Goal: Task Accomplishment & Management: Use online tool/utility

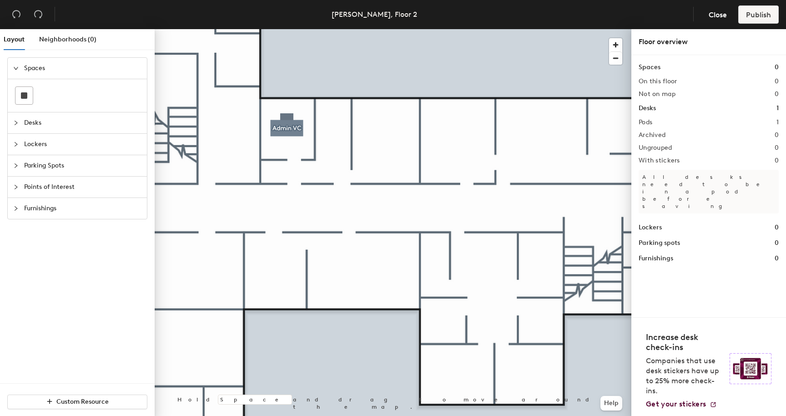
click at [14, 123] on icon "collapsed" at bounding box center [15, 122] width 5 height 5
click at [18, 123] on icon "expanded" at bounding box center [15, 122] width 5 height 5
click at [16, 92] on icon "collapsed" at bounding box center [15, 89] width 5 height 5
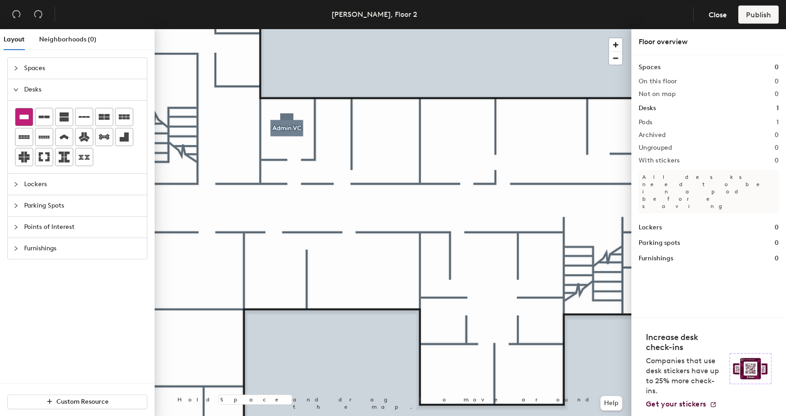
click at [24, 118] on icon at bounding box center [24, 117] width 9 height 5
click at [25, 119] on icon at bounding box center [24, 117] width 9 height 5
click at [335, 129] on div "Layout Neighborhoods (0) Spaces Desks Lockers Parking Spots Points of Interest …" at bounding box center [393, 224] width 786 height 390
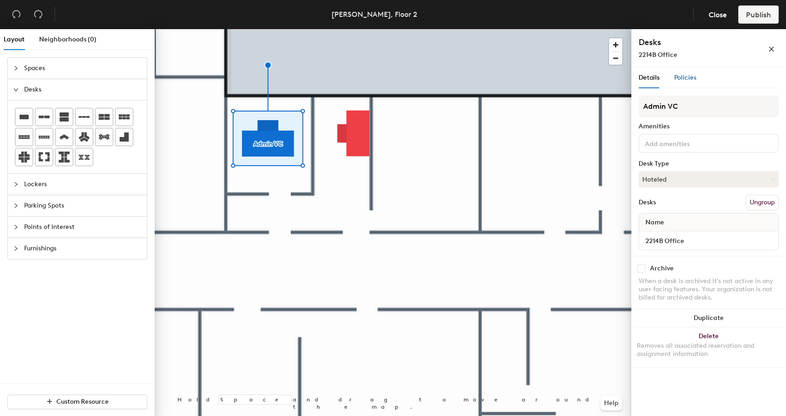
click at [686, 74] on span "Policies" at bounding box center [685, 78] width 22 height 8
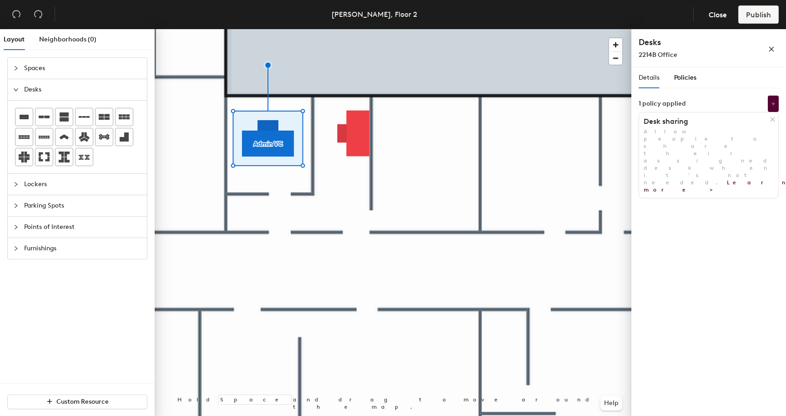
click at [686, 80] on span "Policies" at bounding box center [685, 78] width 22 height 8
click at [652, 80] on span "Details" at bounding box center [648, 78] width 21 height 8
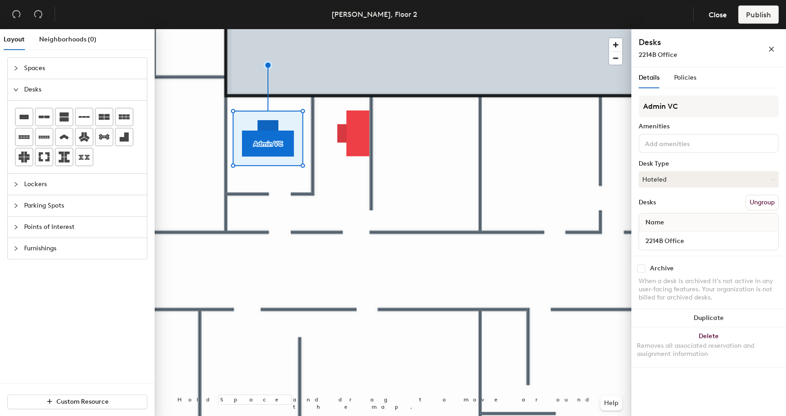
click at [652, 80] on span "Details" at bounding box center [648, 78] width 21 height 8
click at [758, 200] on button "Ungroup" at bounding box center [761, 202] width 33 height 15
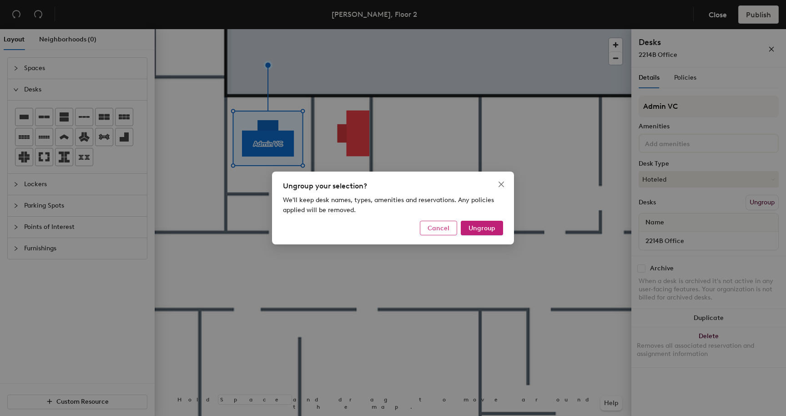
click at [449, 229] on span "Cancel" at bounding box center [438, 228] width 22 height 8
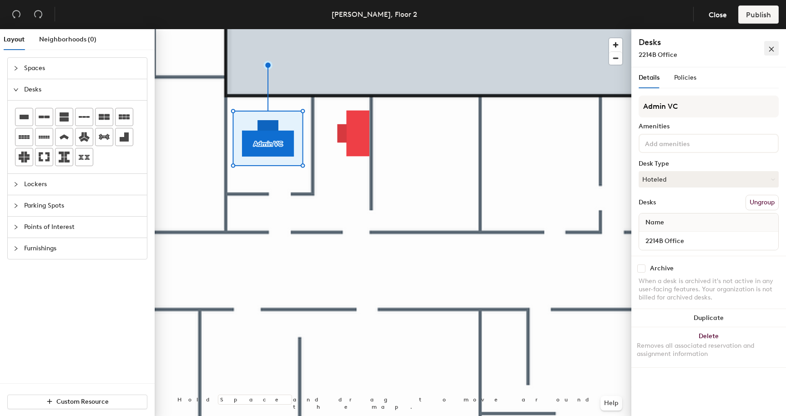
click at [772, 44] on span "button" at bounding box center [771, 48] width 6 height 8
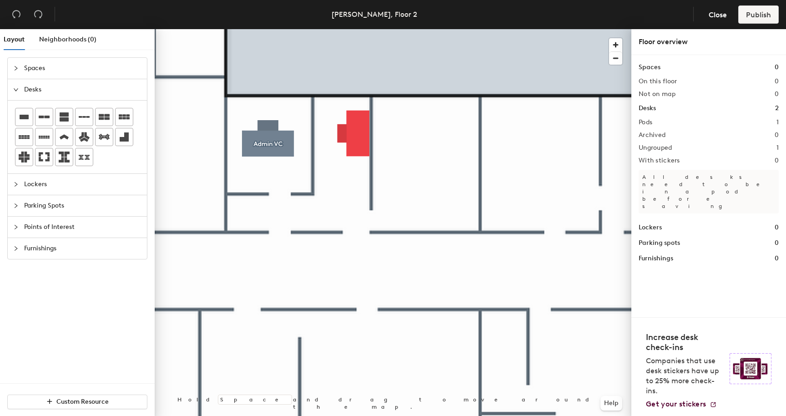
click at [669, 148] on h2 "Ungrouped" at bounding box center [655, 147] width 34 height 7
click at [651, 109] on h1 "Desks" at bounding box center [646, 108] width 17 height 10
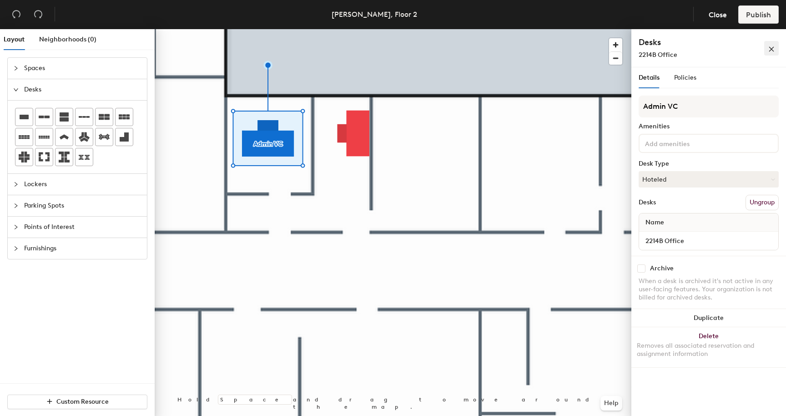
click at [773, 50] on icon "close" at bounding box center [771, 49] width 6 height 6
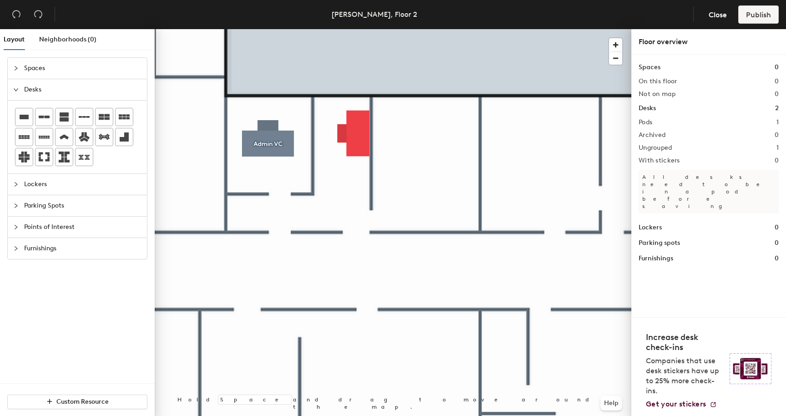
click at [661, 147] on h2 "Ungrouped" at bounding box center [655, 147] width 34 height 7
click at [717, 15] on span "Close" at bounding box center [717, 14] width 18 height 9
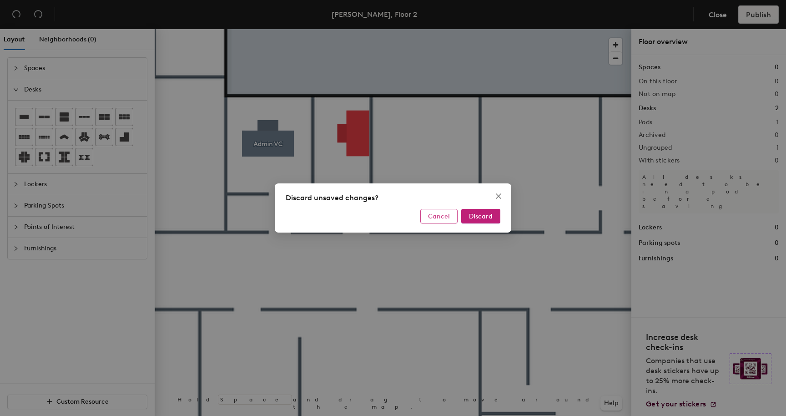
click at [442, 218] on span "Cancel" at bounding box center [439, 216] width 22 height 8
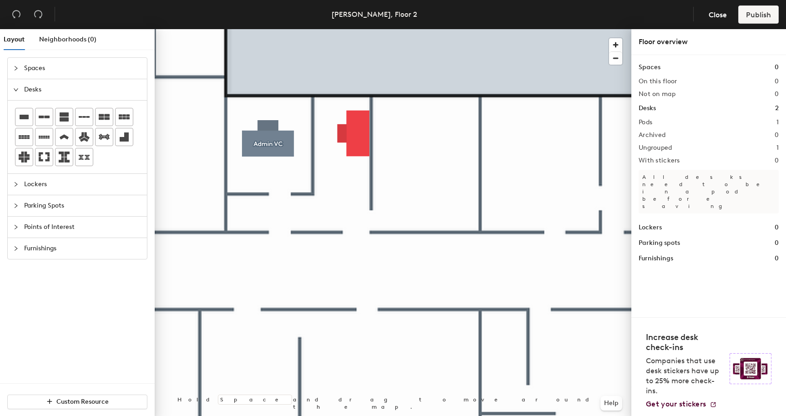
click at [20, 71] on div at bounding box center [18, 68] width 11 height 10
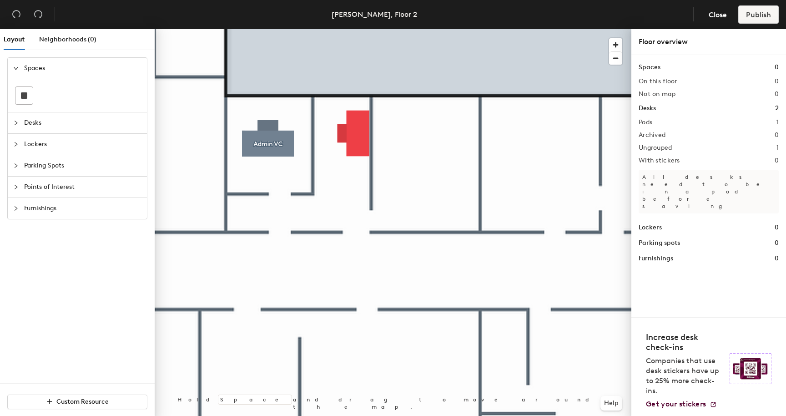
click at [709, 82] on div "On this floor 0" at bounding box center [708, 81] width 140 height 7
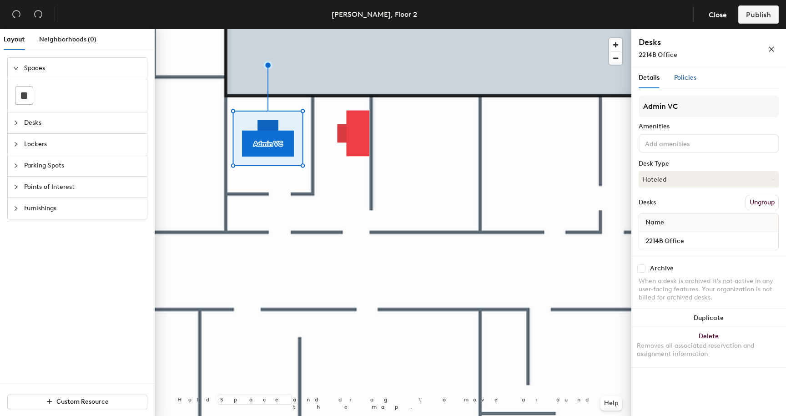
click at [687, 82] on div "Policies" at bounding box center [685, 78] width 22 height 10
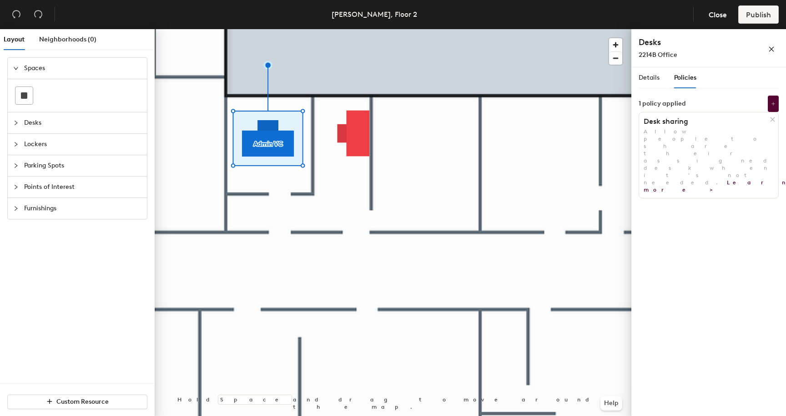
click at [672, 123] on h1 "Desk sharing" at bounding box center [704, 121] width 131 height 9
click at [655, 123] on h1 "Desk sharing" at bounding box center [704, 121] width 131 height 9
click at [774, 46] on icon "close" at bounding box center [771, 49] width 6 height 6
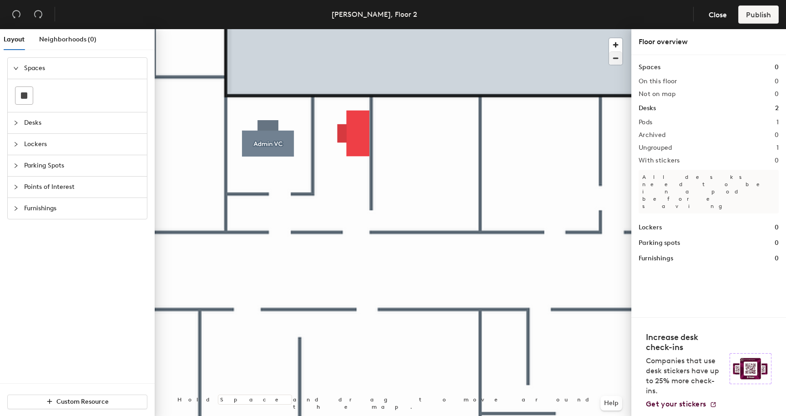
click at [446, 29] on div at bounding box center [393, 29] width 476 height 0
click at [61, 40] on span "Neighborhoods (0)" at bounding box center [67, 39] width 57 height 8
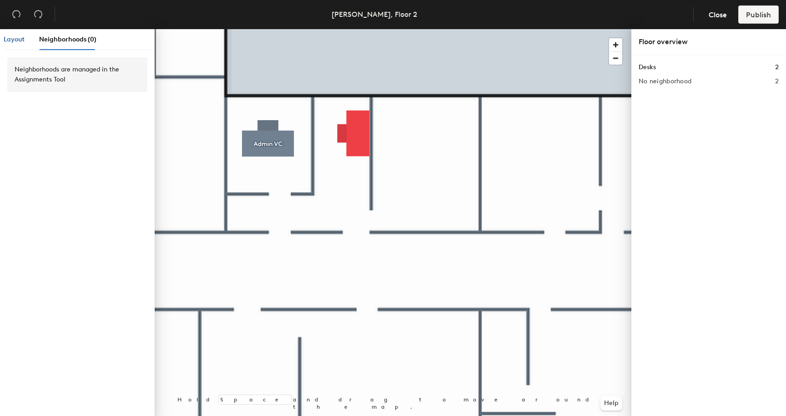
click at [22, 36] on span "Layout" at bounding box center [14, 39] width 21 height 8
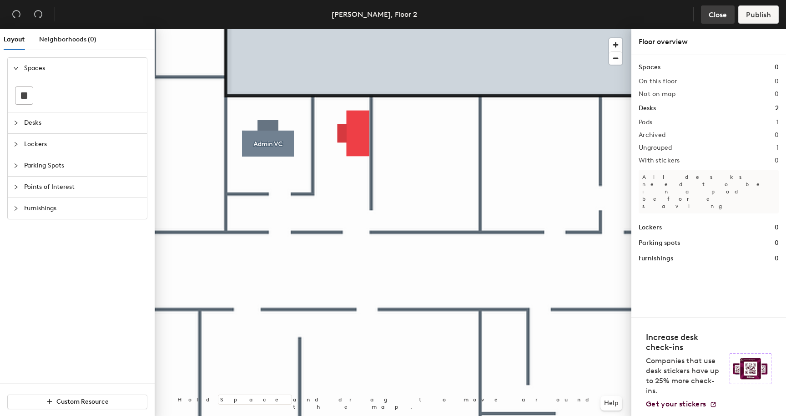
click at [721, 20] on button "Close" at bounding box center [718, 14] width 34 height 18
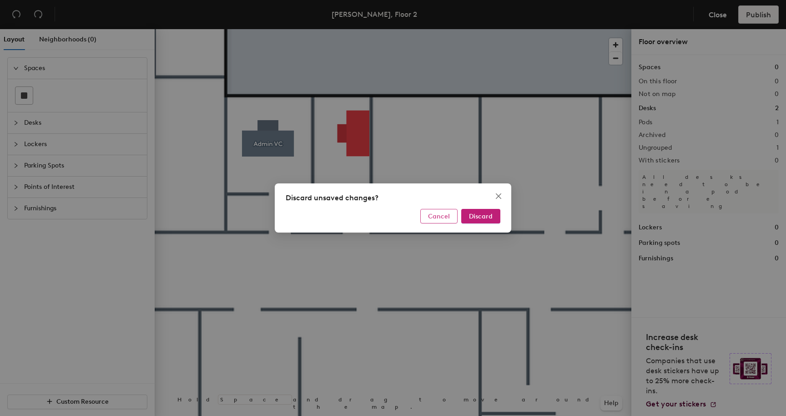
click at [441, 217] on span "Cancel" at bounding box center [439, 216] width 22 height 8
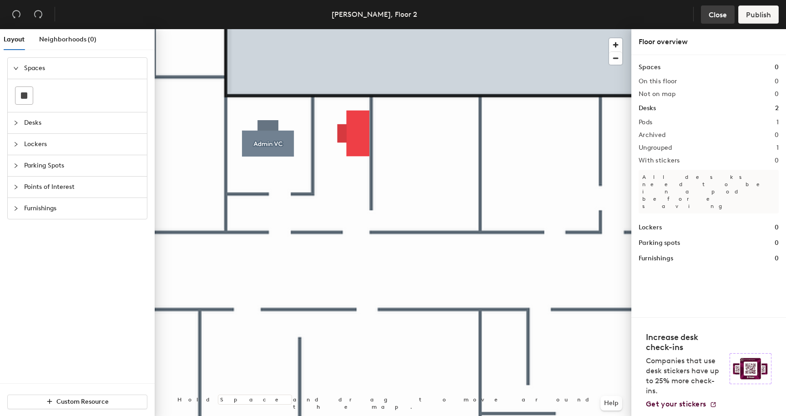
click at [724, 13] on span "Close" at bounding box center [717, 14] width 18 height 9
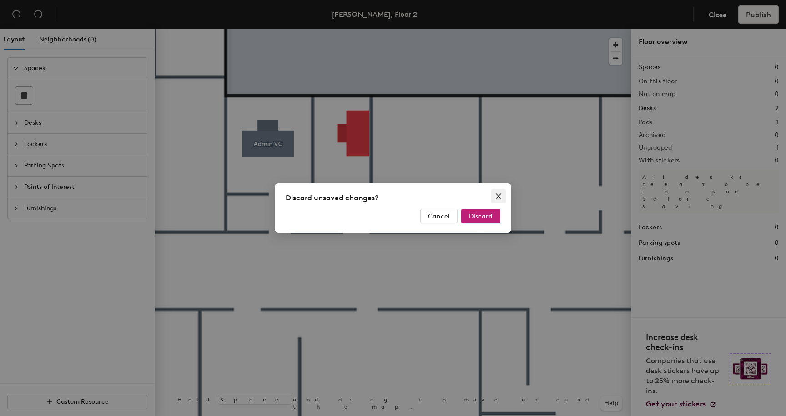
click at [497, 195] on icon "close" at bounding box center [498, 195] width 5 height 5
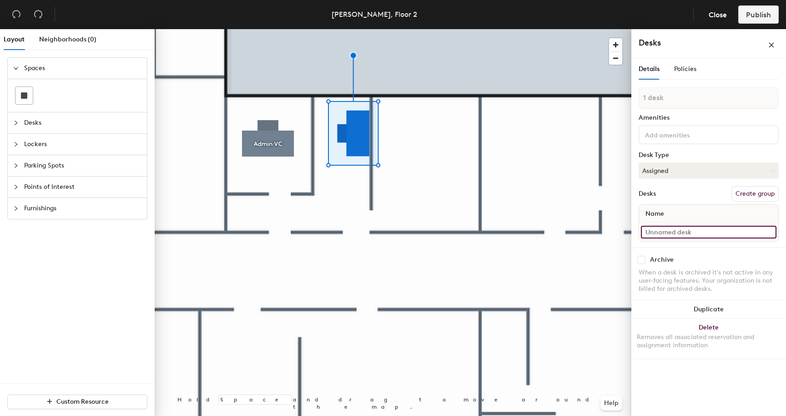
click at [667, 234] on input at bounding box center [708, 231] width 135 height 13
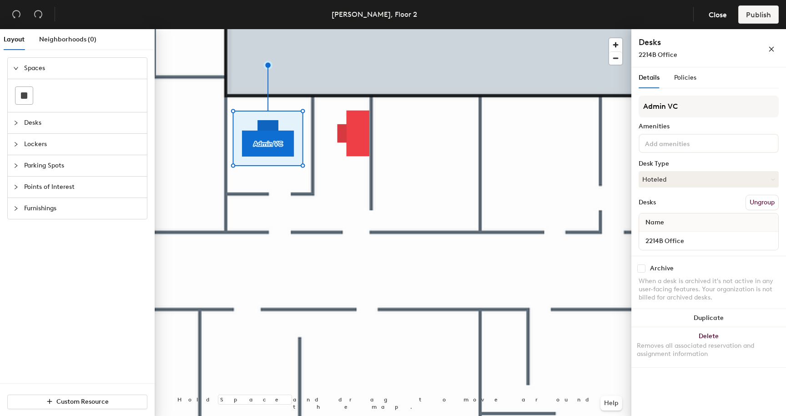
click at [674, 207] on div "Desks Ungroup" at bounding box center [708, 202] width 140 height 15
click at [392, 29] on div at bounding box center [393, 29] width 476 height 0
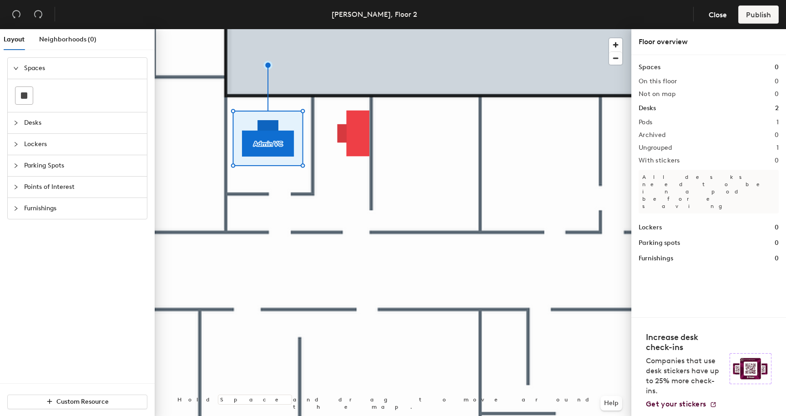
click at [245, 29] on div at bounding box center [393, 29] width 476 height 0
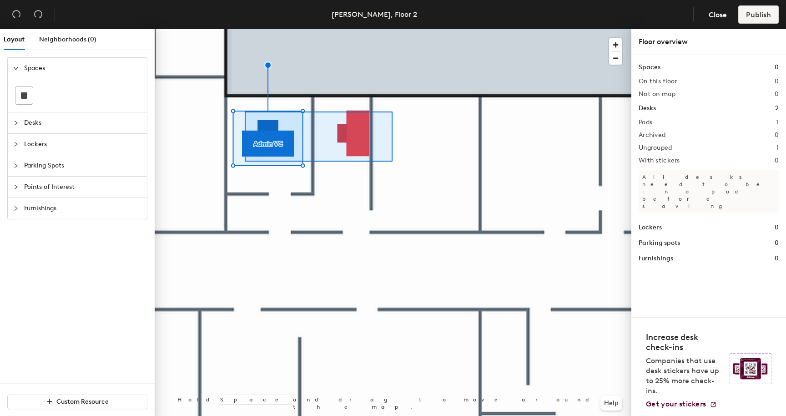
click at [239, 29] on div at bounding box center [393, 29] width 476 height 0
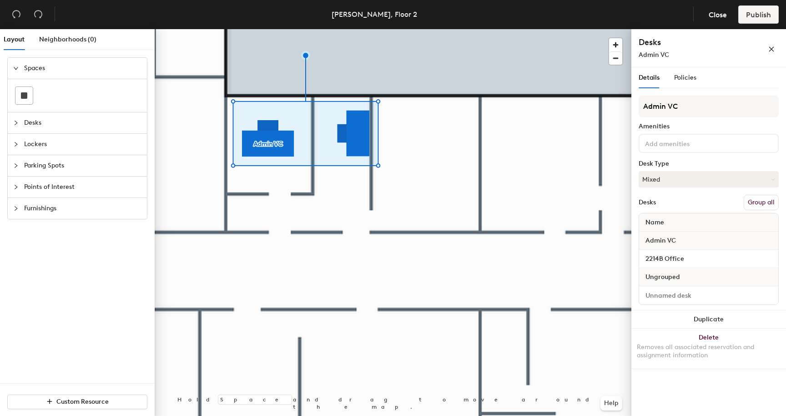
click at [684, 242] on div "Admin VC" at bounding box center [708, 240] width 139 height 18
click at [670, 241] on span "Admin VC" at bounding box center [661, 240] width 40 height 16
click at [675, 257] on input "2214B Office" at bounding box center [708, 258] width 135 height 13
click at [668, 238] on span "Admin VC" at bounding box center [661, 240] width 40 height 16
click at [679, 239] on span "Admin VC" at bounding box center [661, 240] width 40 height 16
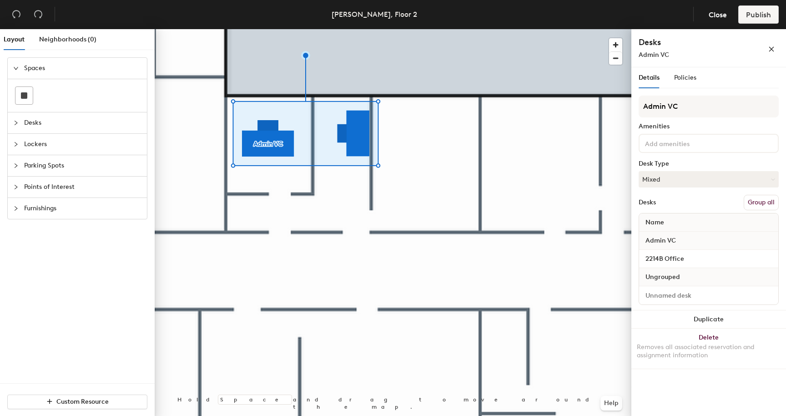
click at [676, 280] on span "Ungrouped" at bounding box center [663, 277] width 44 height 16
click at [687, 278] on div "Ungrouped" at bounding box center [708, 277] width 139 height 18
click at [758, 201] on button "Group all" at bounding box center [760, 202] width 35 height 15
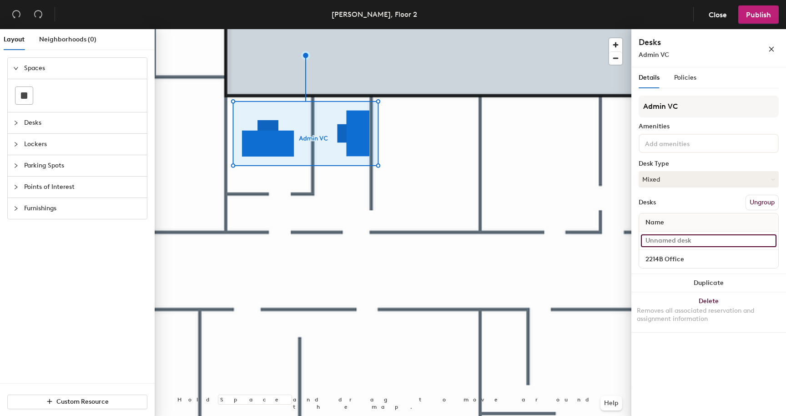
click at [683, 237] on input at bounding box center [708, 240] width 135 height 13
type input "2214"
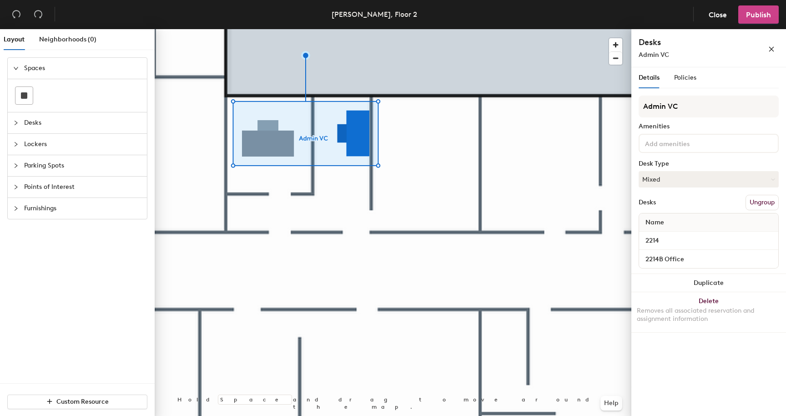
click at [757, 18] on span "Publish" at bounding box center [758, 14] width 25 height 9
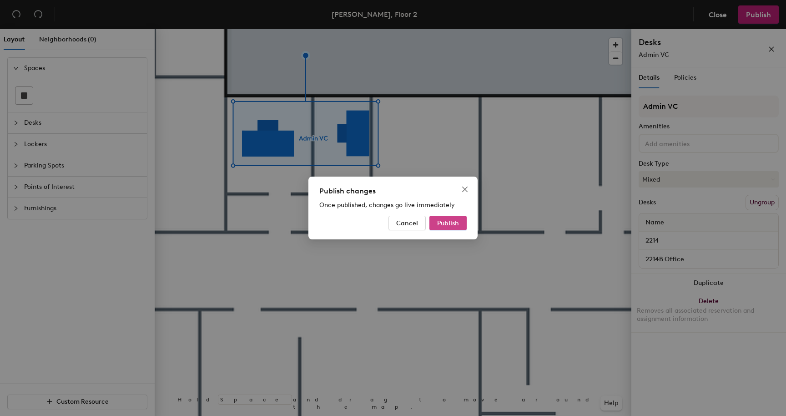
click at [458, 225] on span "Publish" at bounding box center [448, 223] width 22 height 8
